Goal: Task Accomplishment & Management: Manage account settings

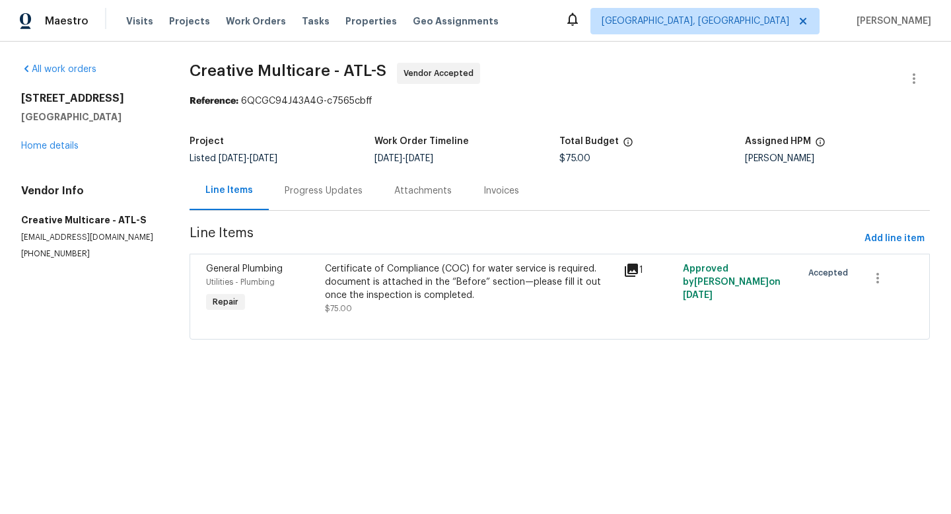
click at [315, 194] on div "Progress Updates" at bounding box center [324, 190] width 78 height 13
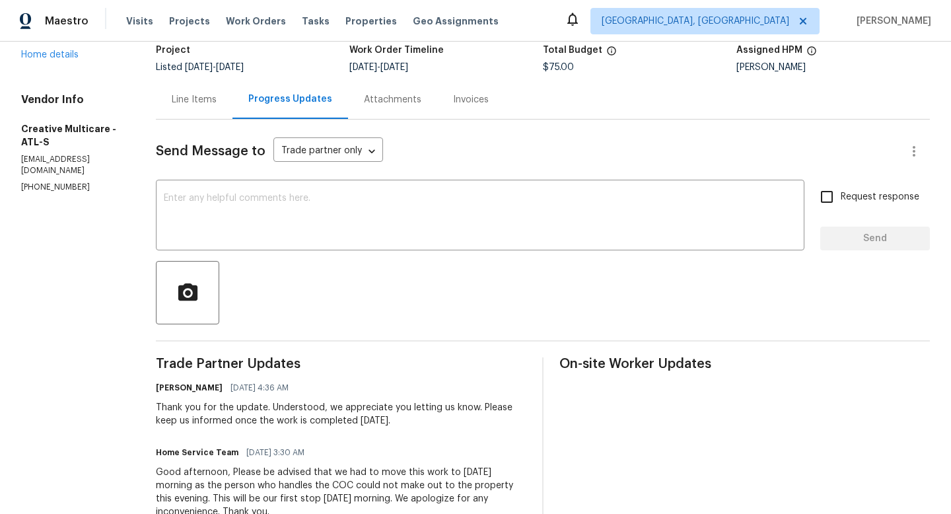
scroll to position [122, 0]
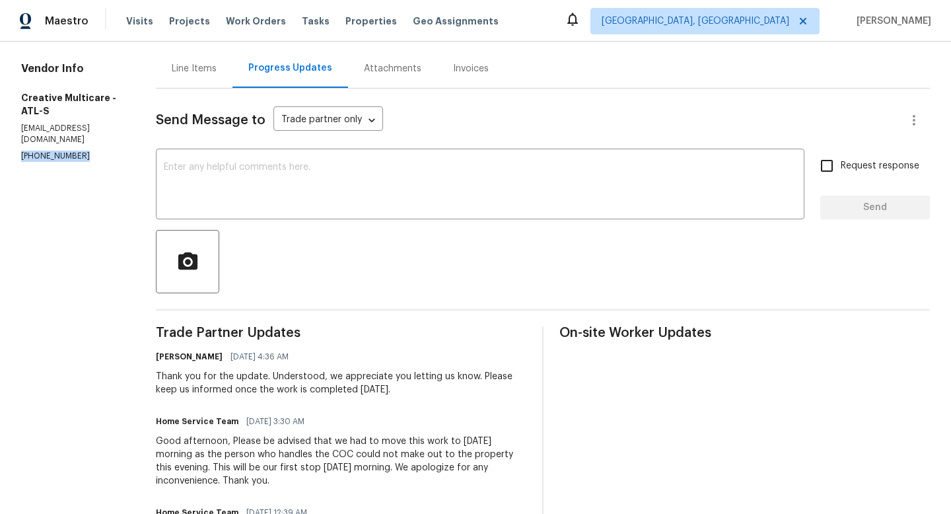
drag, startPoint x: 80, startPoint y: 137, endPoint x: 8, endPoint y: 134, distance: 72.0
click at [8, 134] on div "All work orders [STREET_ADDRESS][PERSON_NAME] Home details Vendor Info Creative…" at bounding box center [475, 487] width 951 height 1136
copy p "[PHONE_NUMBER]"
click at [77, 143] on section "All work orders [STREET_ADDRESS][PERSON_NAME] Home details Vendor Info Creative…" at bounding box center [72, 488] width 103 height 1094
drag, startPoint x: 67, startPoint y: 130, endPoint x: 9, endPoint y: 131, distance: 58.1
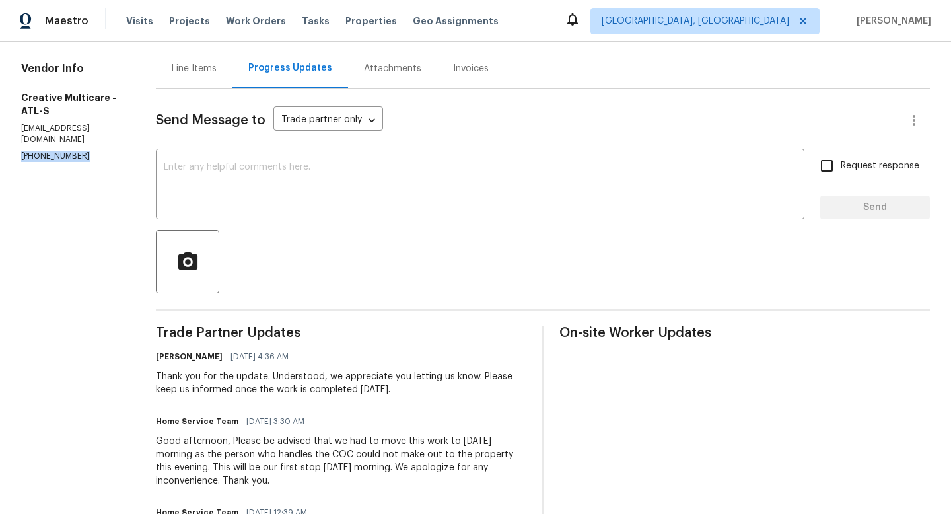
click at [9, 130] on div "All work orders [STREET_ADDRESS][PERSON_NAME] Home details Vendor Info Creative…" at bounding box center [475, 487] width 951 height 1136
copy p "[PHONE_NUMBER]"
click at [421, 68] on div "Attachments" at bounding box center [392, 68] width 57 height 13
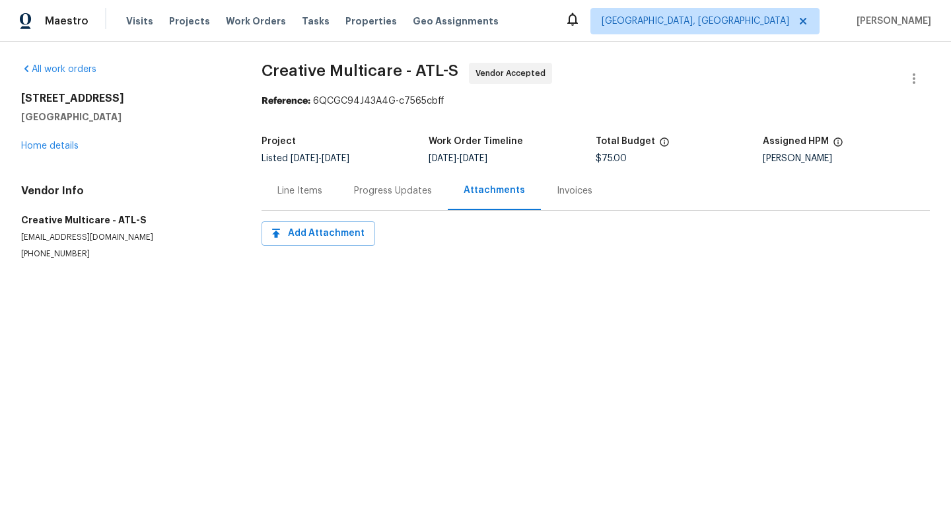
click at [376, 193] on div "Progress Updates" at bounding box center [393, 190] width 78 height 13
